Goal: Find specific page/section: Find specific page/section

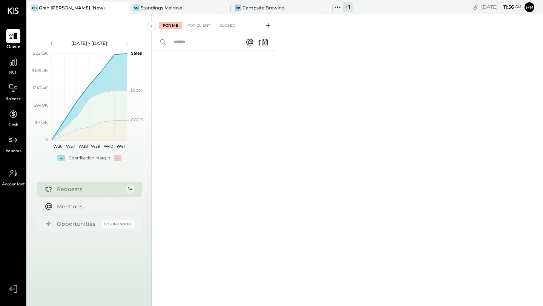
click at [89, 11] on div "GB Gran [PERSON_NAME] (New)" at bounding box center [78, 8] width 102 height 12
click at [204, 24] on div "For Client" at bounding box center [199, 26] width 31 height 8
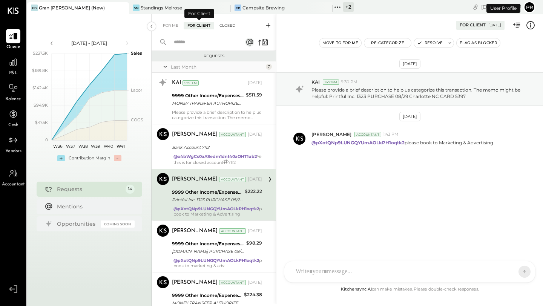
scroll to position [16, 0]
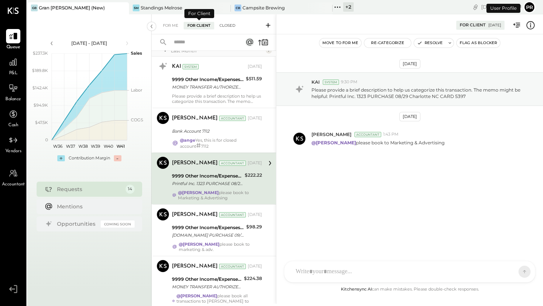
click at [229, 28] on div "Closed" at bounding box center [227, 26] width 23 height 8
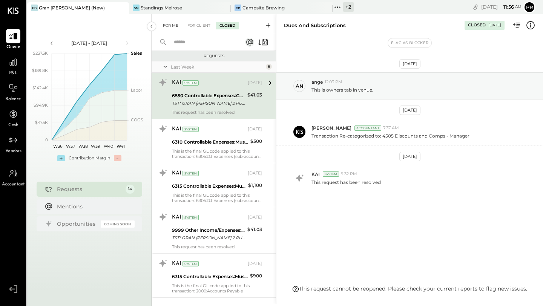
click at [174, 25] on div "For Me" at bounding box center [170, 26] width 23 height 8
